Goal: Transaction & Acquisition: Purchase product/service

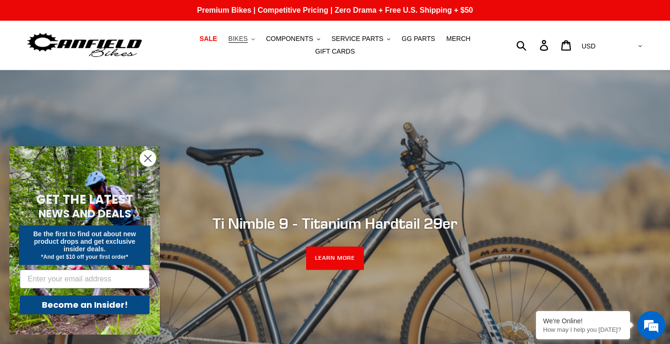
click at [251, 41] on icon ".cls-1{fill:#231f20}" at bounding box center [252, 39] width 3 height 3
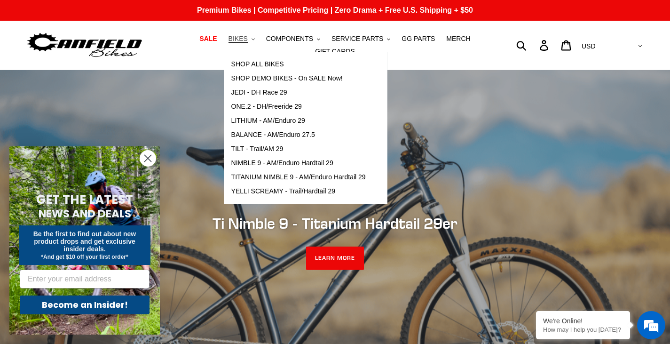
click at [236, 45] on button "BIKES .cls-1{fill:#231f20}" at bounding box center [242, 38] width 36 height 13
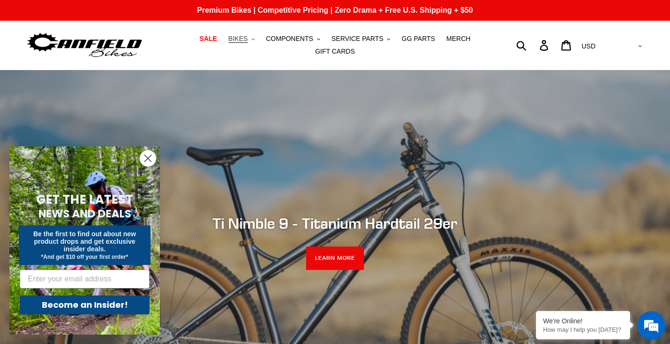
click at [236, 45] on button "BIKES .cls-1{fill:#231f20}" at bounding box center [242, 38] width 36 height 13
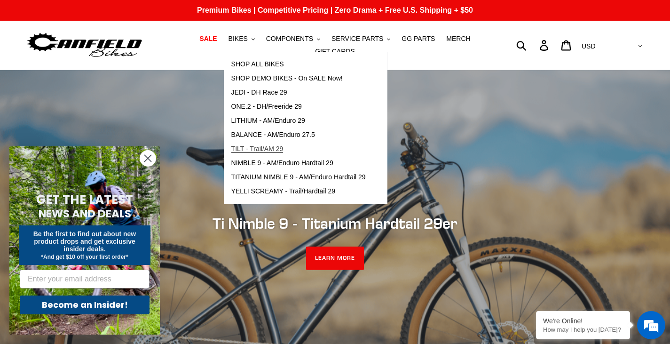
click at [233, 151] on span "TILT - Trail/AM 29" at bounding box center [257, 149] width 52 height 8
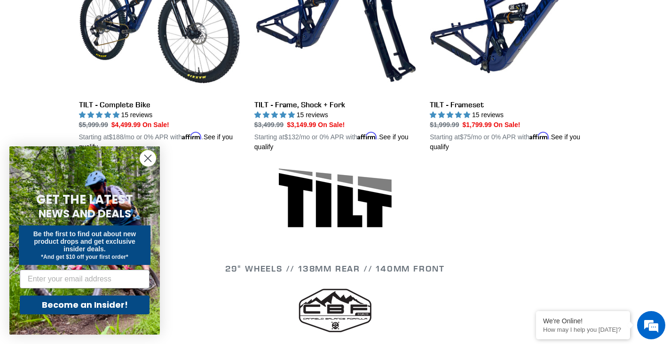
scroll to position [348, 0]
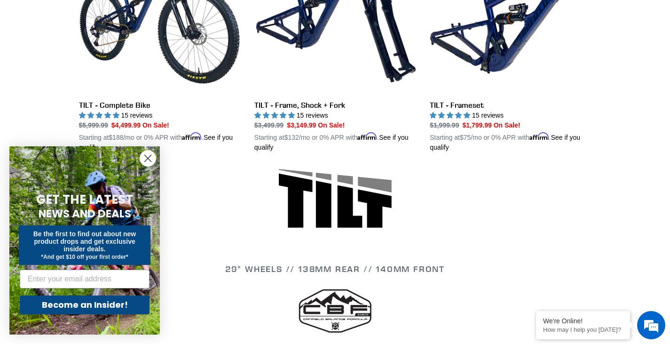
click at [148, 160] on circle "Close dialog" at bounding box center [148, 158] width 16 height 16
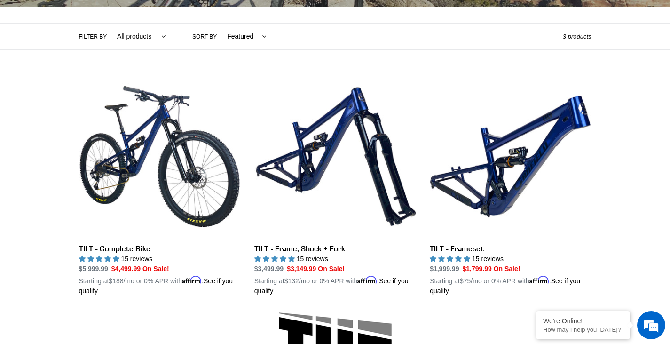
scroll to position [0, 0]
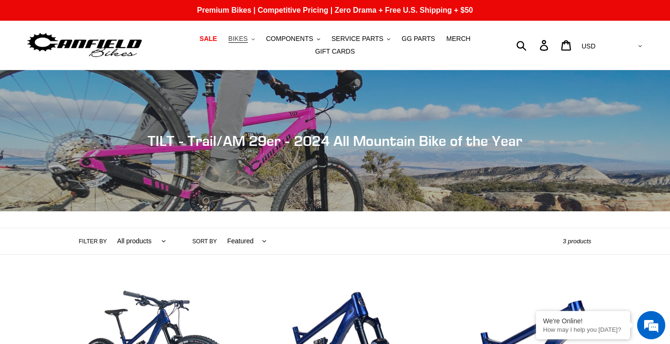
click at [230, 41] on span "BIKES" at bounding box center [237, 39] width 19 height 8
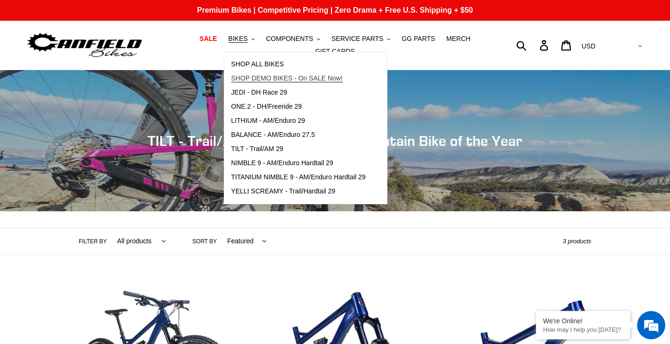
click at [231, 78] on span "SHOP DEMO BIKES - On SALE Now!" at bounding box center [286, 78] width 111 height 8
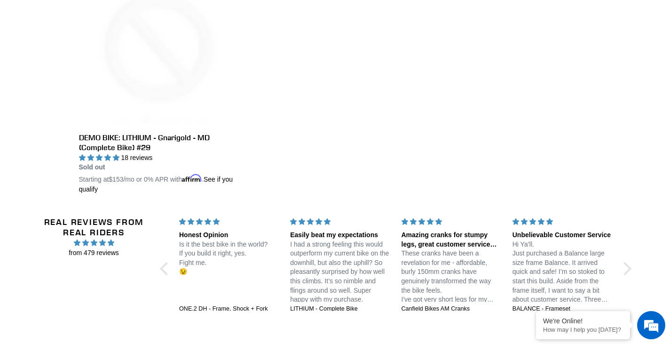
scroll to position [1794, 0]
